Goal: Transaction & Acquisition: Purchase product/service

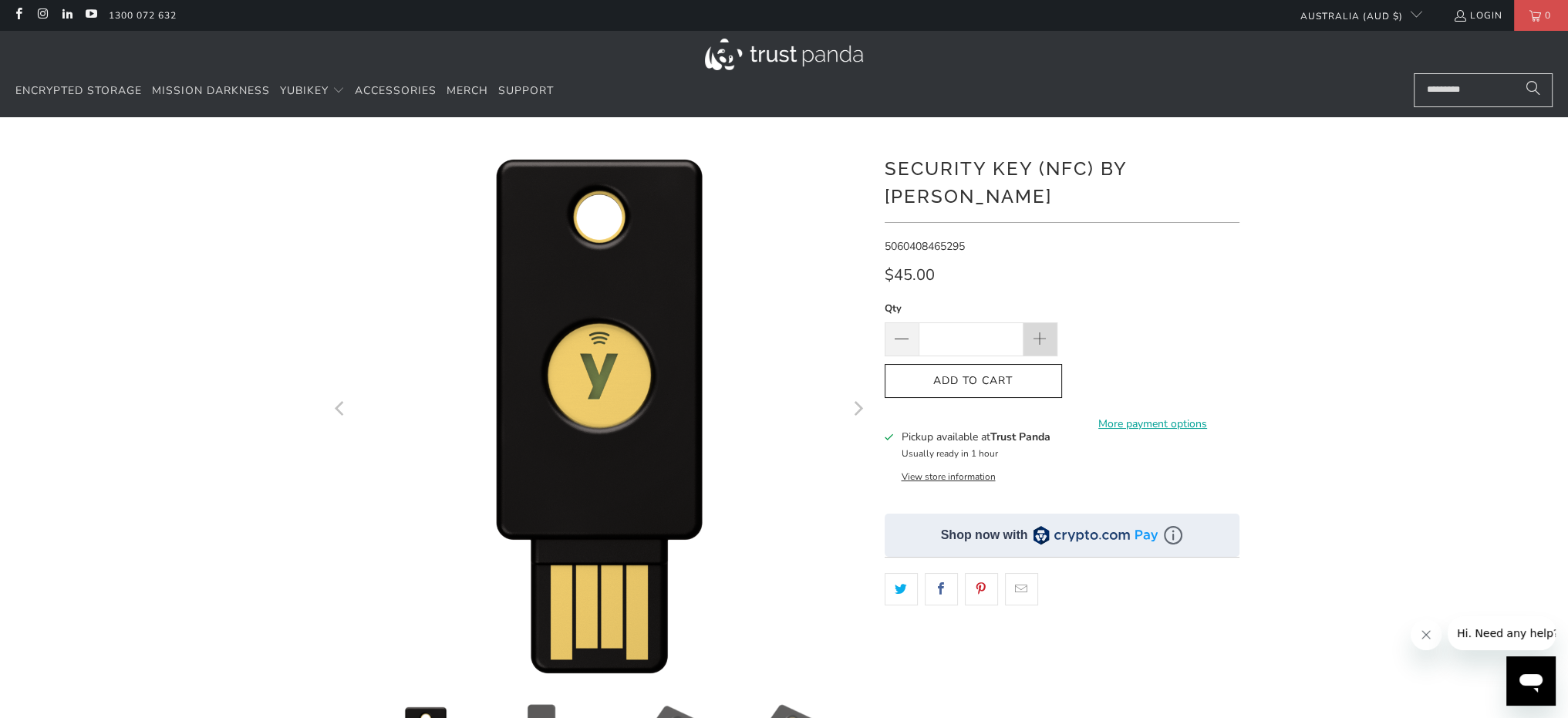
click at [1043, 332] on span at bounding box center [1040, 340] width 17 height 17
click at [1004, 323] on input "*" at bounding box center [970, 340] width 105 height 34
type input "***"
click at [1005, 375] on span "Add to Cart" at bounding box center [973, 381] width 145 height 13
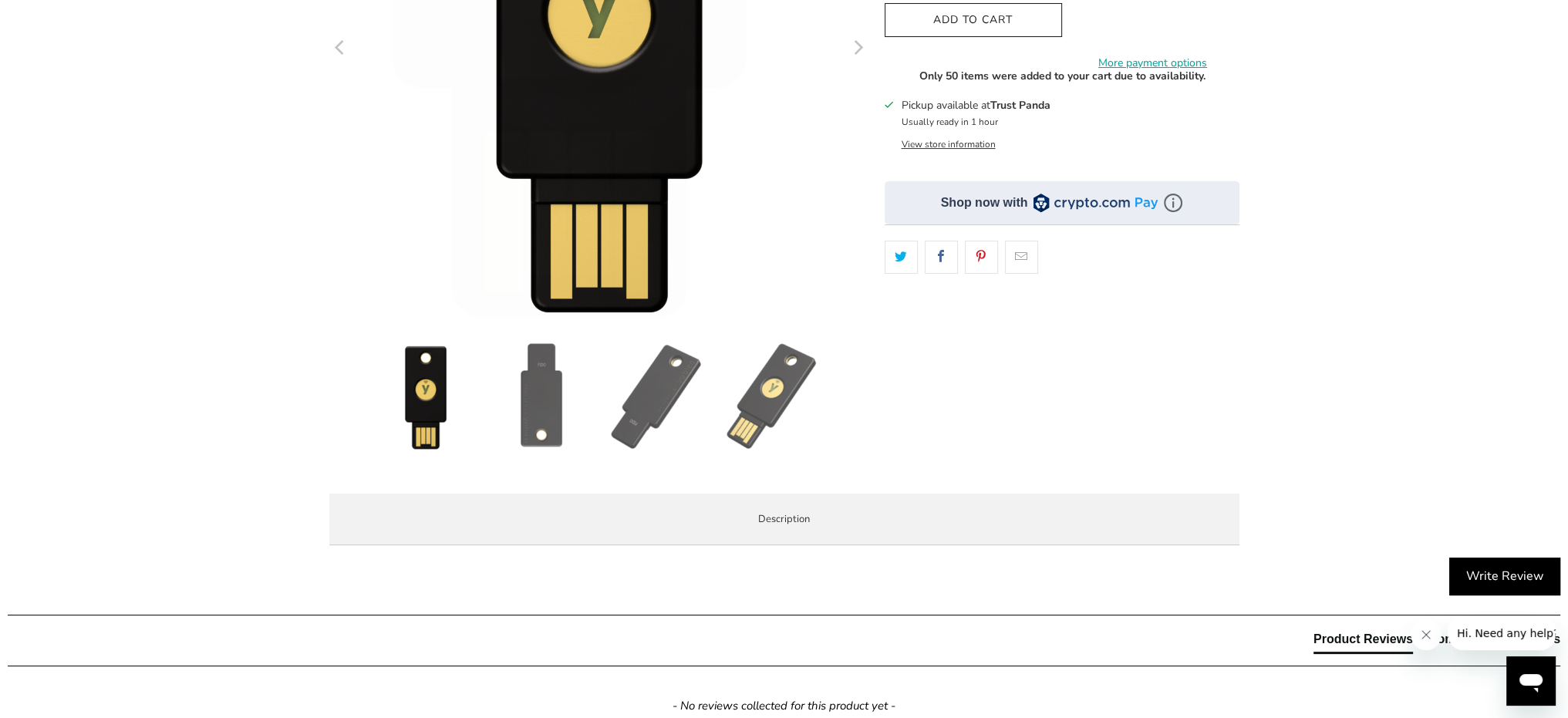
scroll to position [386, 0]
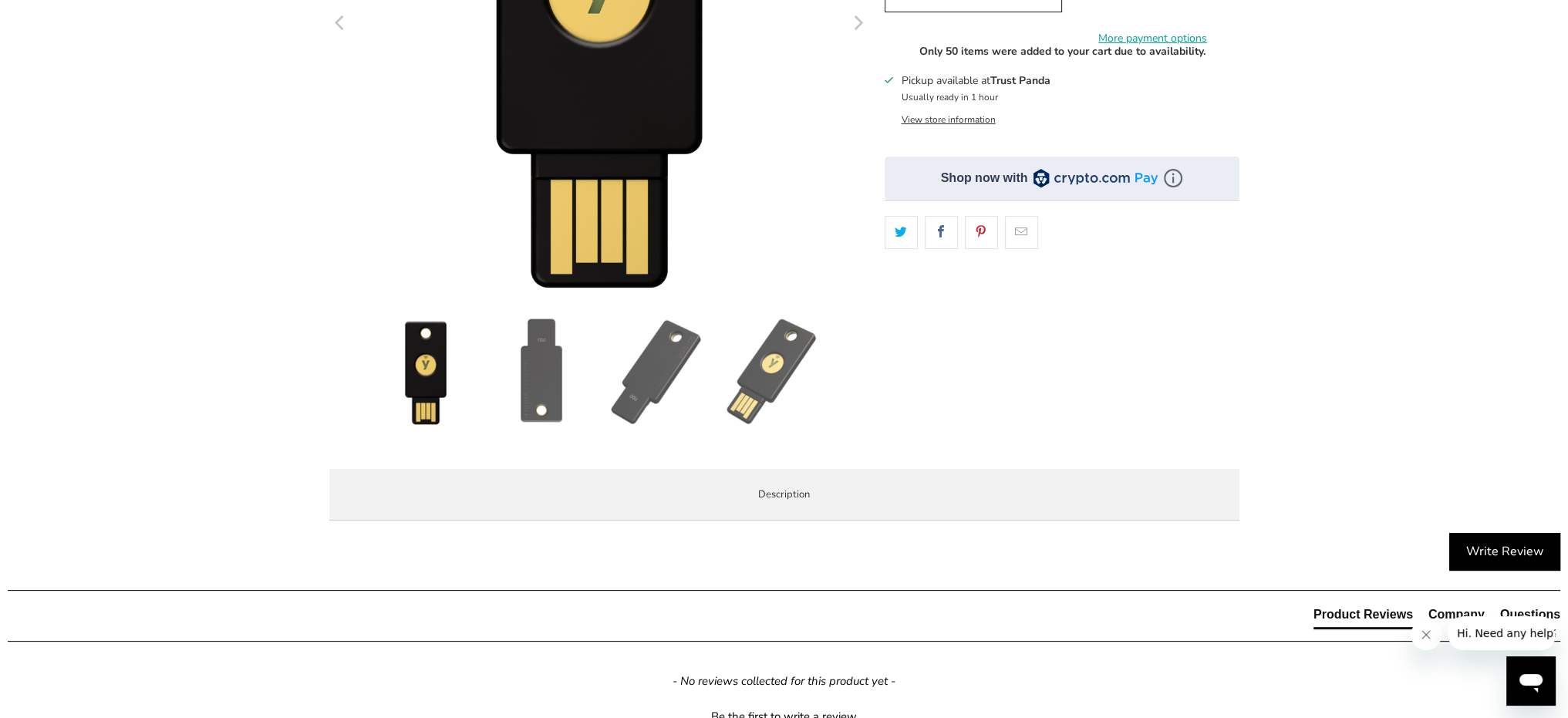
click at [550, 392] on img at bounding box center [541, 372] width 108 height 108
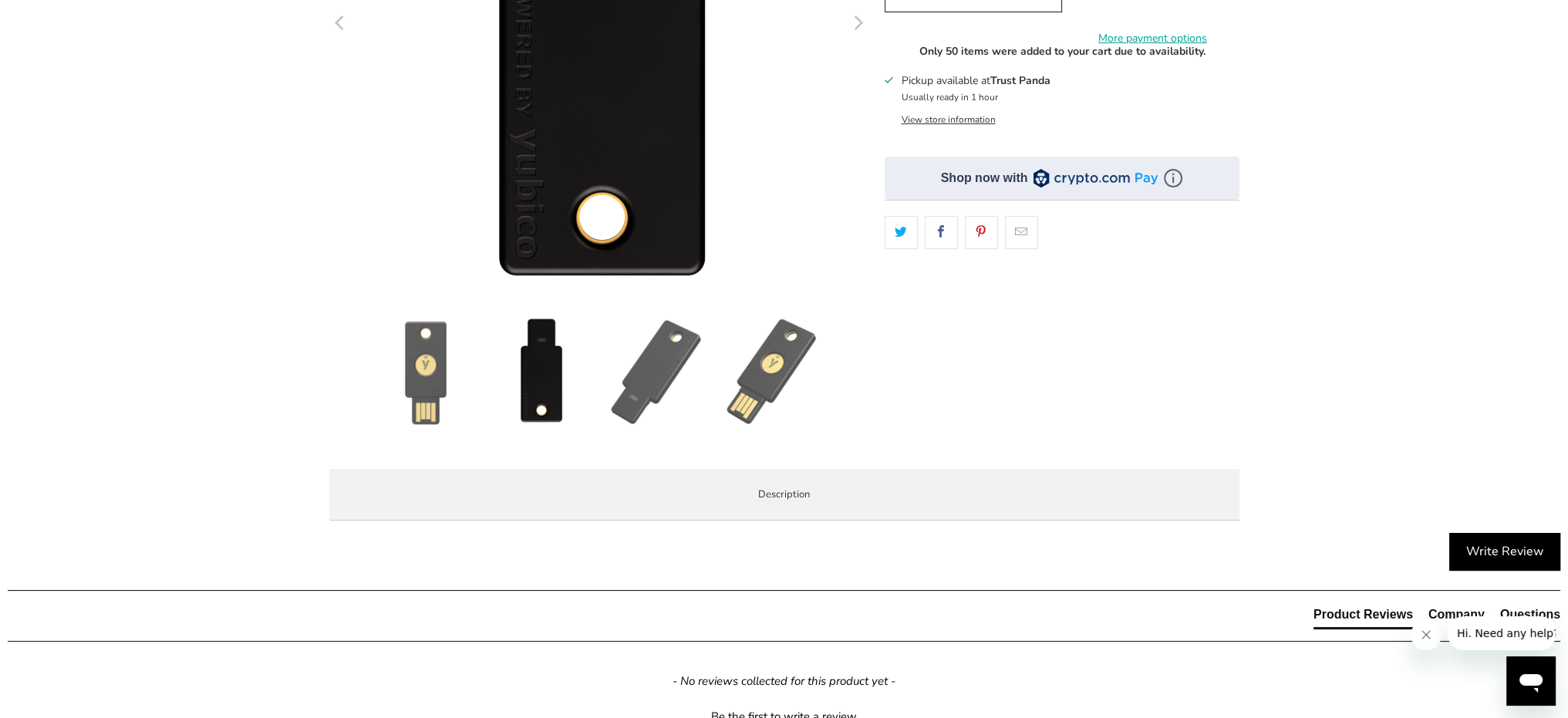
click at [628, 391] on img at bounding box center [657, 372] width 108 height 108
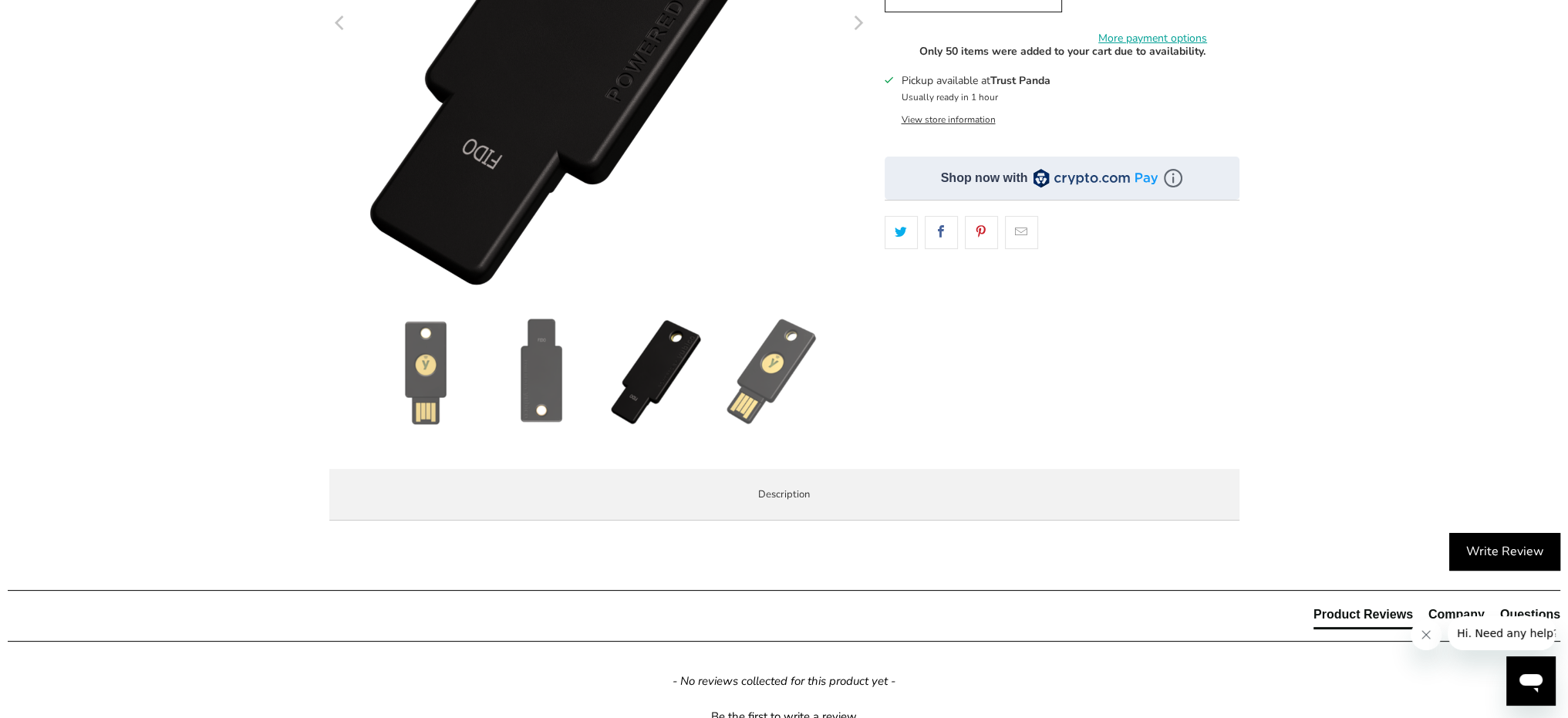
click at [756, 385] on img at bounding box center [772, 372] width 108 height 108
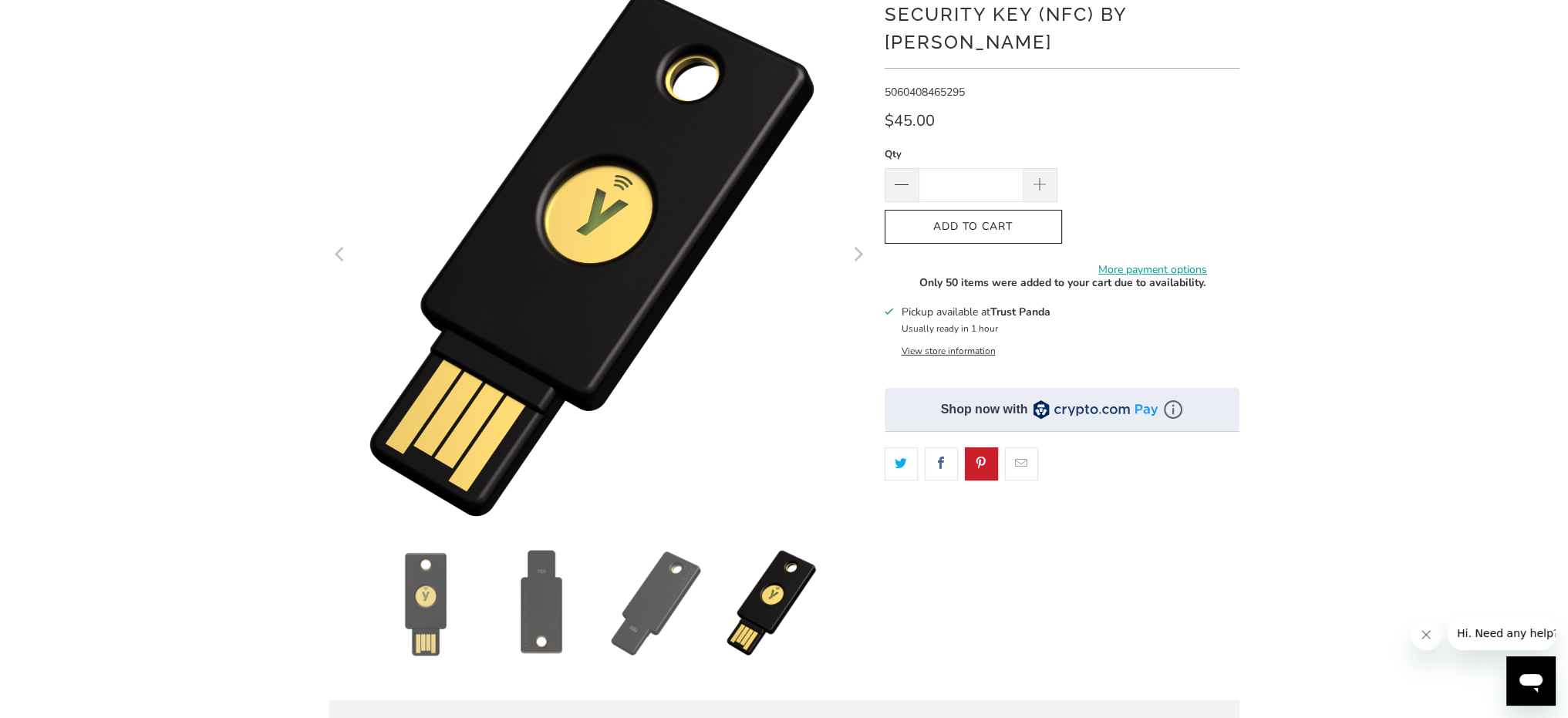
scroll to position [0, 0]
